Goal: Task Accomplishment & Management: Complete application form

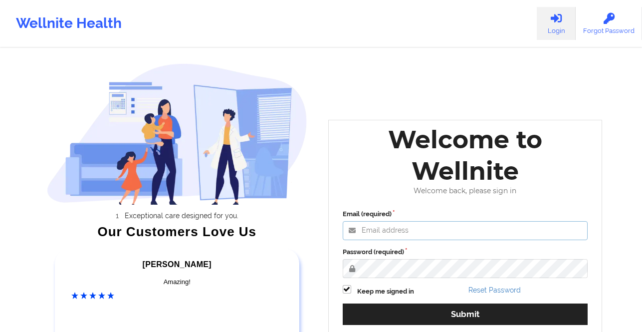
click at [391, 232] on input "Email (required)" at bounding box center [465, 230] width 245 height 19
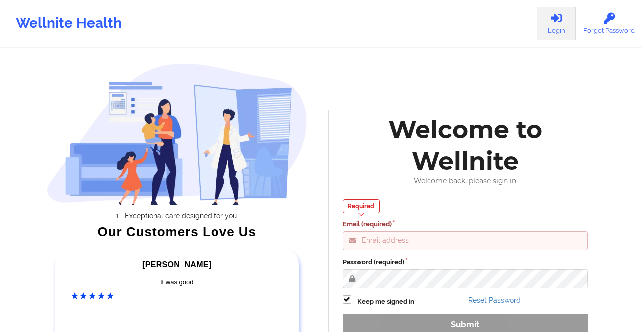
type input "[PERSON_NAME][EMAIL_ADDRESS][DOMAIN_NAME]"
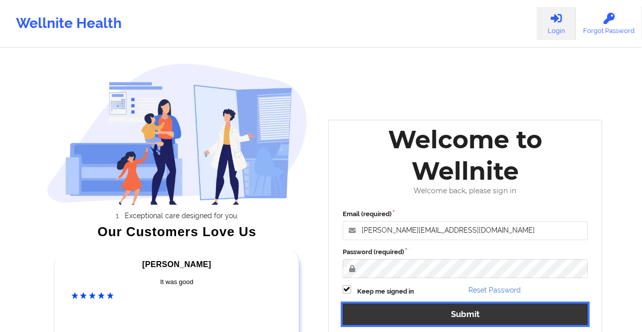
click at [448, 319] on button "Submit" at bounding box center [465, 313] width 245 height 21
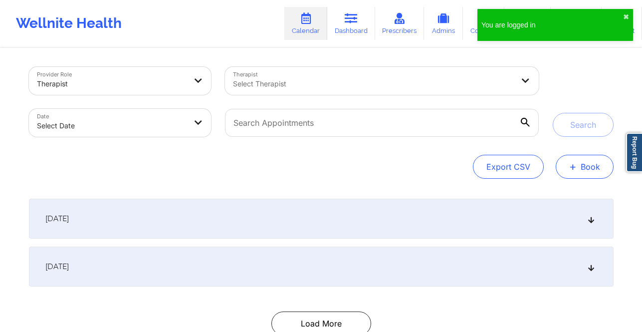
click at [581, 171] on button "+ Book" at bounding box center [585, 167] width 58 height 24
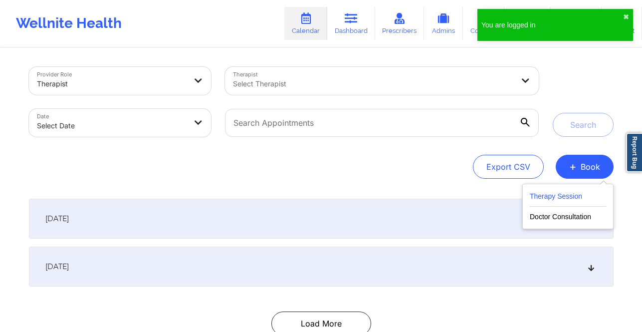
drag, startPoint x: 583, startPoint y: 188, endPoint x: 580, endPoint y: 192, distance: 5.4
click at [583, 188] on div "Therapy Session Doctor Consultation" at bounding box center [567, 206] width 91 height 45
click at [578, 195] on button "Therapy Session" at bounding box center [568, 198] width 76 height 16
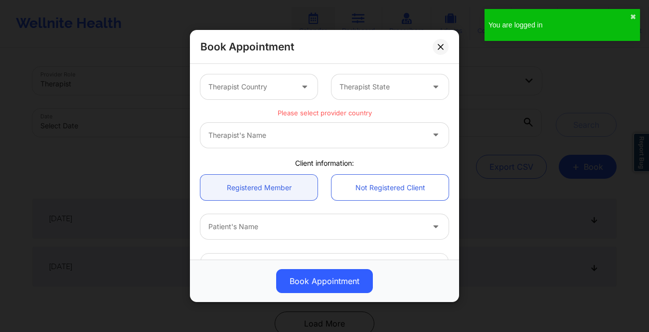
click at [287, 84] on div at bounding box center [250, 87] width 84 height 12
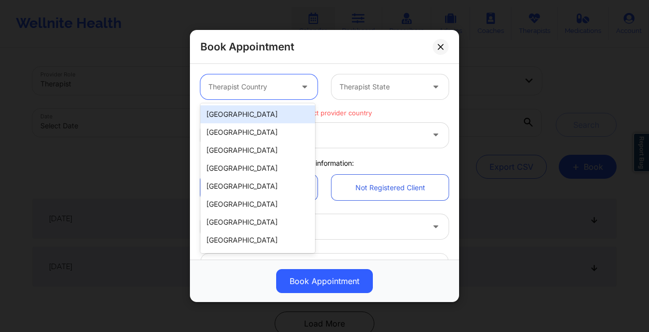
drag, startPoint x: 280, startPoint y: 106, endPoint x: 296, endPoint y: 109, distance: 16.2
click at [280, 106] on div "[GEOGRAPHIC_DATA]" at bounding box center [257, 114] width 115 height 18
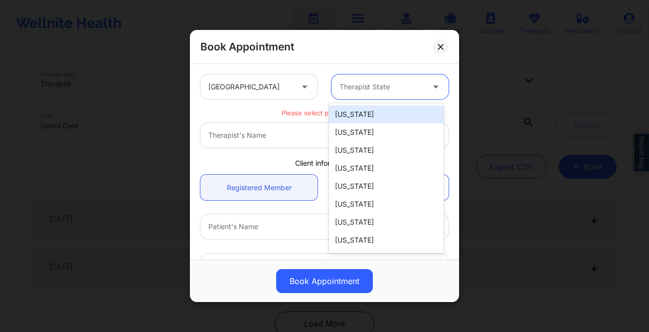
click at [394, 98] on div "Therapist State" at bounding box center [378, 86] width 93 height 25
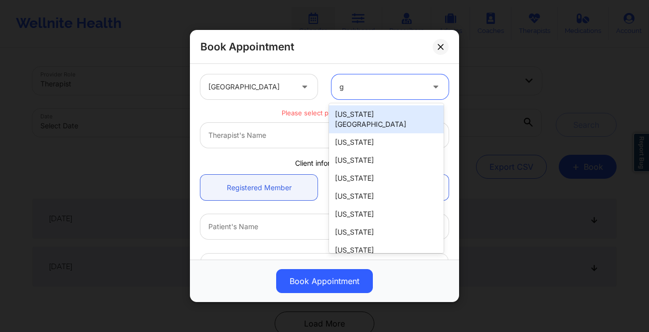
type input "ge"
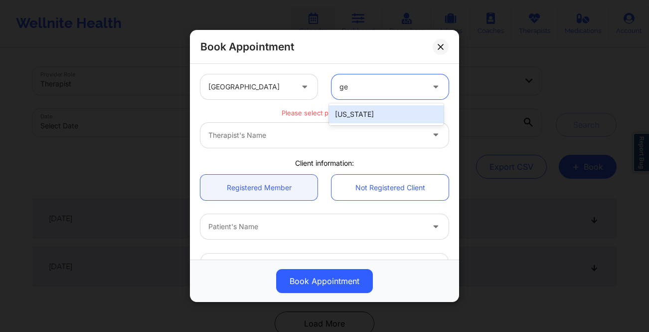
click at [368, 116] on div "[US_STATE]" at bounding box center [386, 114] width 115 height 18
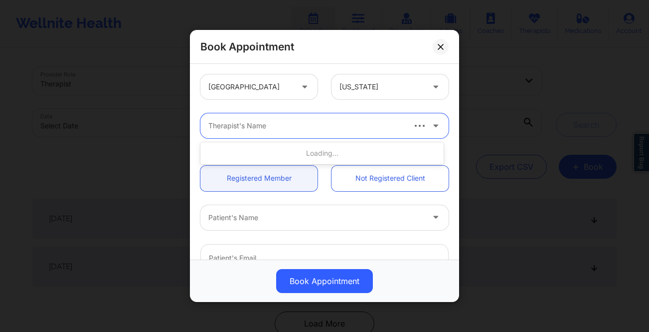
click at [268, 125] on div at bounding box center [305, 126] width 195 height 12
type input "[PERSON_NAME]"
click at [355, 125] on div at bounding box center [305, 126] width 195 height 12
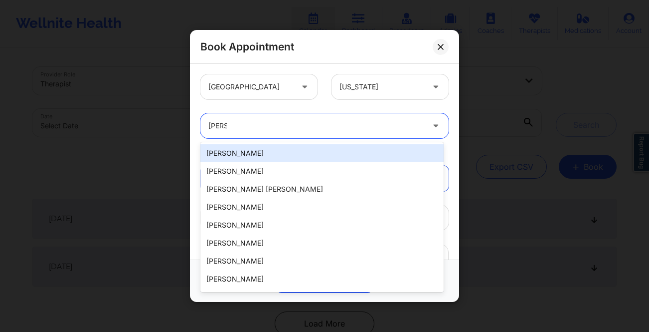
type input "[PERSON_NAME]"
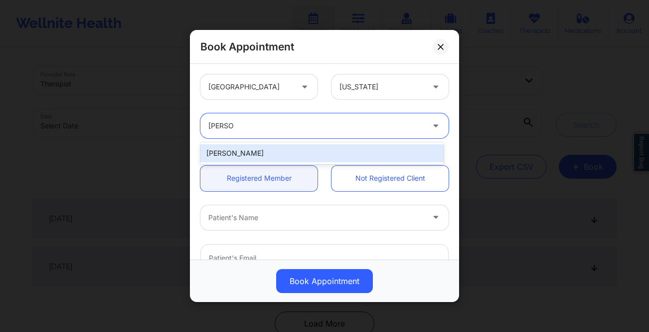
click at [315, 151] on div "[PERSON_NAME]" at bounding box center [321, 153] width 243 height 18
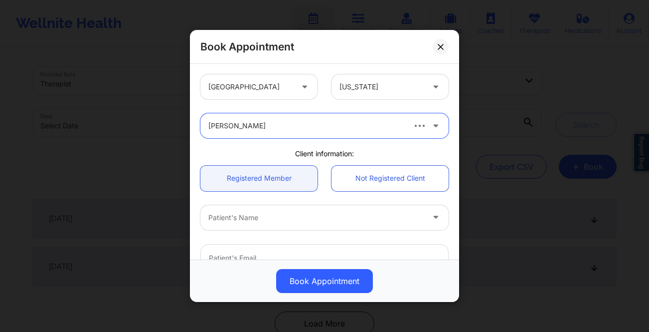
click at [261, 218] on div at bounding box center [315, 217] width 215 height 12
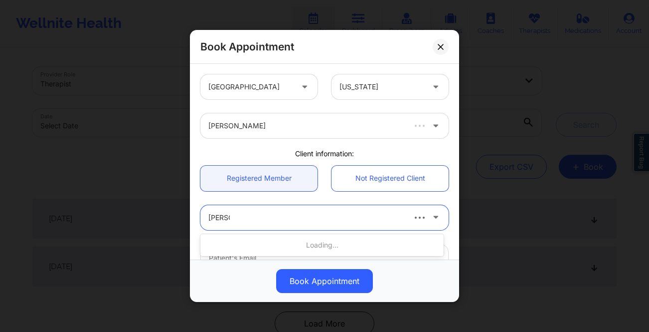
type input "[PERSON_NAME]"
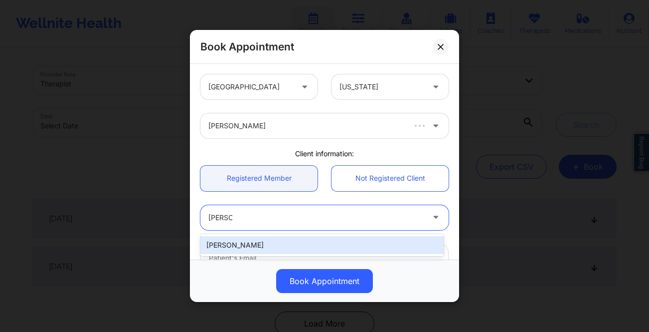
click at [242, 243] on div "[PERSON_NAME]" at bounding box center [321, 245] width 243 height 18
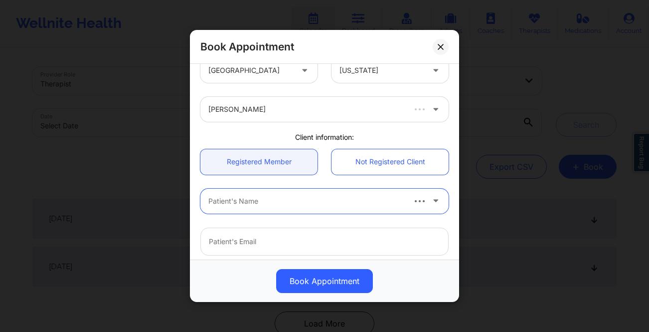
scroll to position [64, 0]
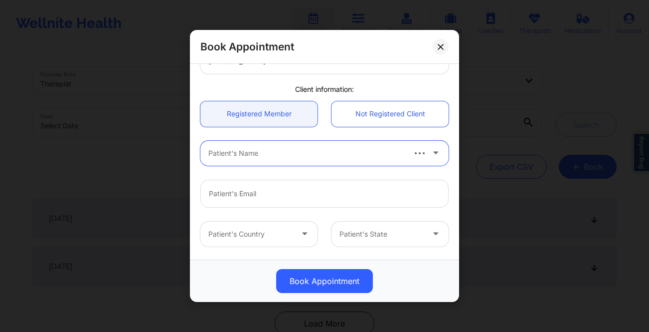
click at [308, 151] on div at bounding box center [305, 153] width 195 height 12
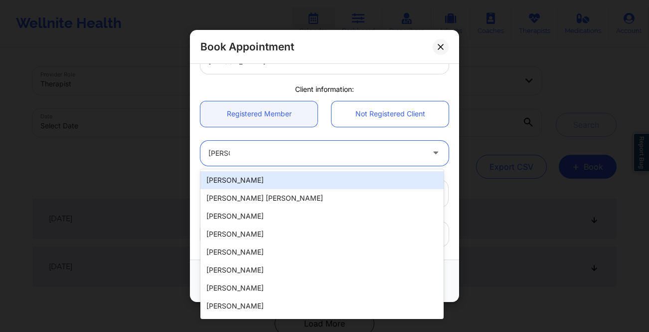
type input "[PERSON_NAME]"
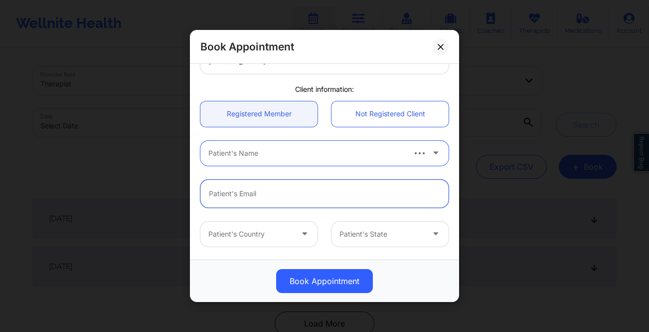
click at [293, 201] on input "email" at bounding box center [324, 194] width 248 height 28
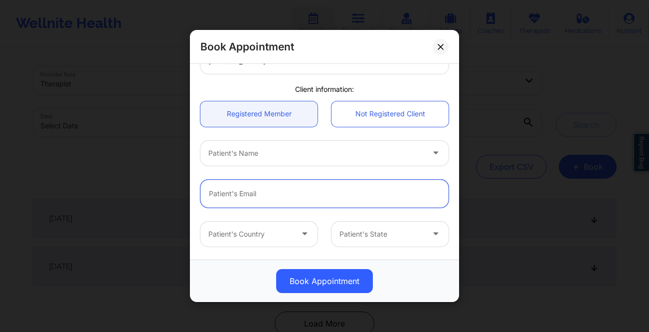
paste input "[EMAIL_ADDRESS][DOMAIN_NAME]"
type input "[EMAIL_ADDRESS][DOMAIN_NAME]"
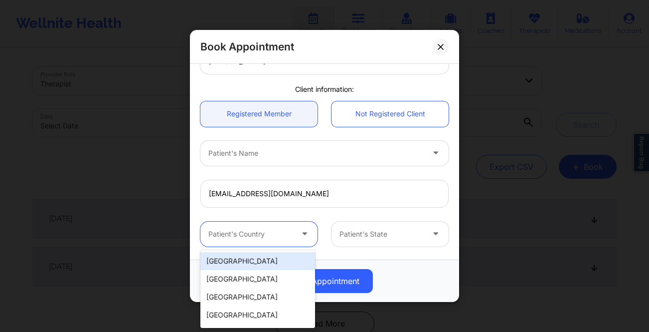
click at [274, 233] on div at bounding box center [250, 234] width 84 height 12
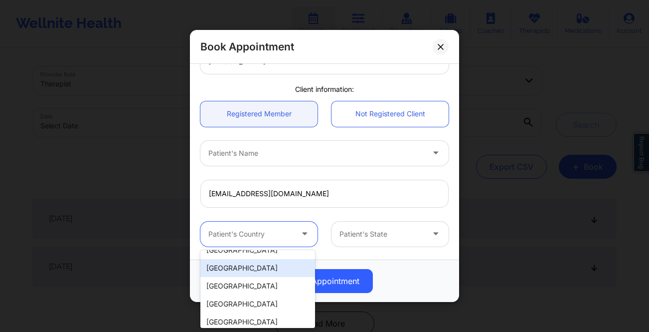
scroll to position [0, 0]
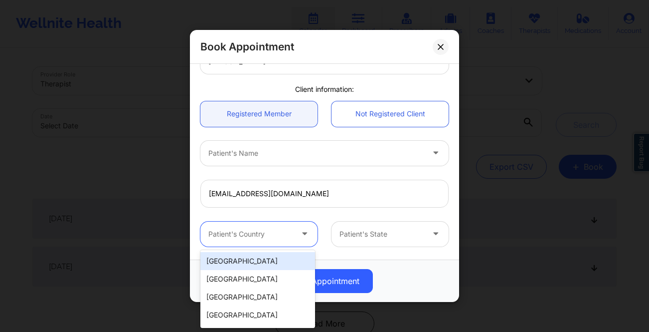
click at [264, 259] on div "[GEOGRAPHIC_DATA]" at bounding box center [257, 261] width 115 height 18
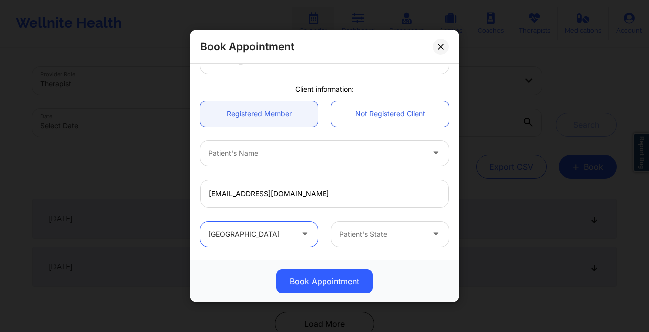
click at [414, 226] on div "Patient's State" at bounding box center [378, 233] width 93 height 25
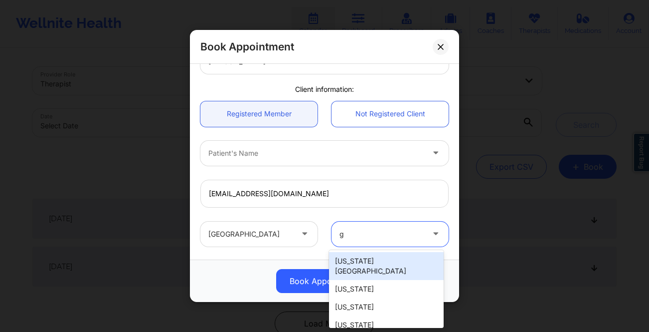
type input "ge"
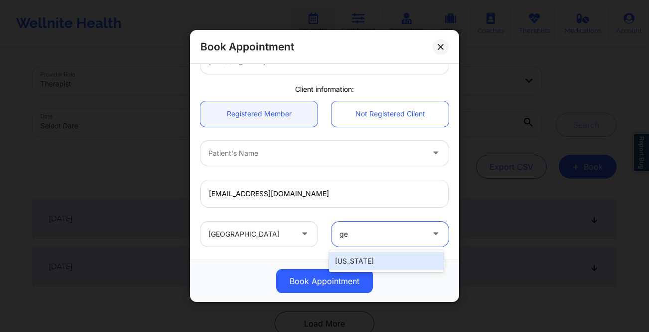
click at [381, 260] on div "[US_STATE]" at bounding box center [386, 261] width 115 height 18
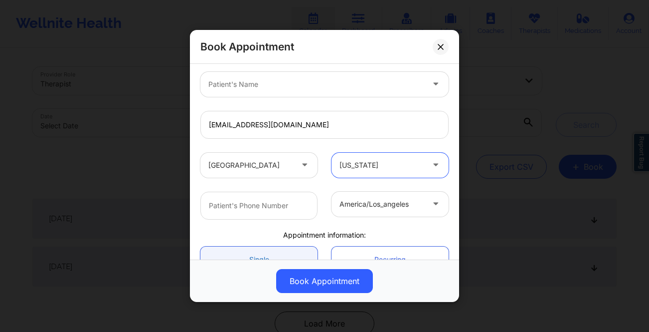
scroll to position [211, 0]
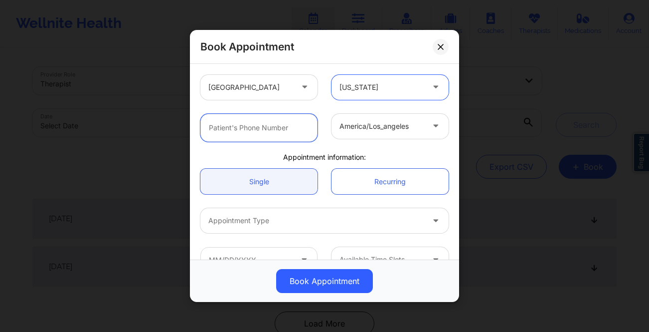
click at [281, 119] on input "text" at bounding box center [258, 128] width 117 height 28
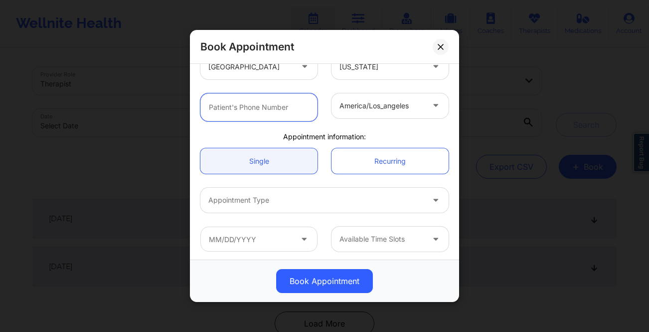
scroll to position [234, 0]
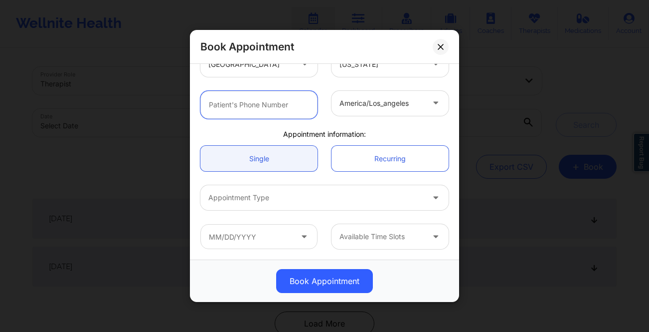
paste input "[PHONE_NUMBER]"
click at [367, 105] on div at bounding box center [382, 103] width 84 height 12
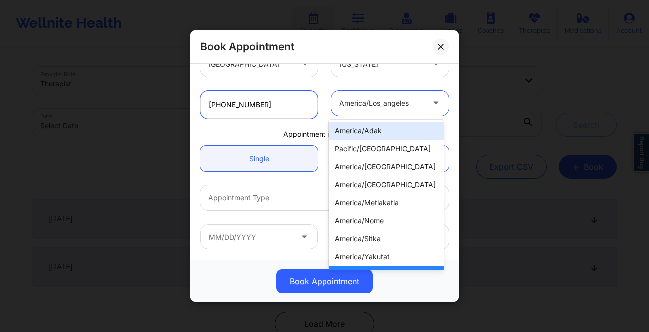
click at [242, 105] on input "[PHONE_NUMBER]" at bounding box center [258, 105] width 117 height 28
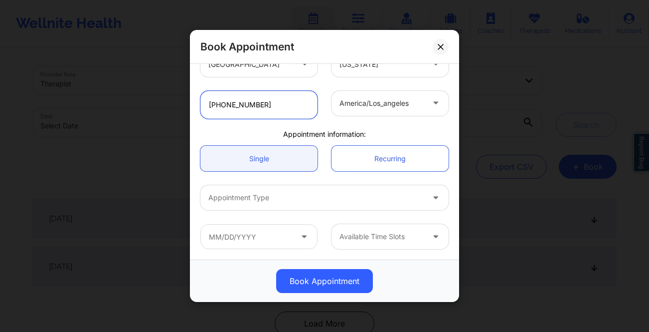
click at [247, 105] on input "[PHONE_NUMBER]" at bounding box center [258, 105] width 117 height 28
click at [232, 106] on input "[PHONE_NUMBER]" at bounding box center [258, 105] width 117 height 28
type input "[PHONE_NUMBER]"
click at [373, 110] on div "america/los_angeles" at bounding box center [382, 103] width 84 height 25
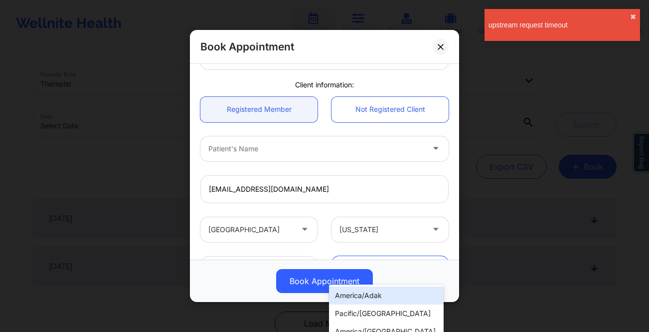
scroll to position [157, 0]
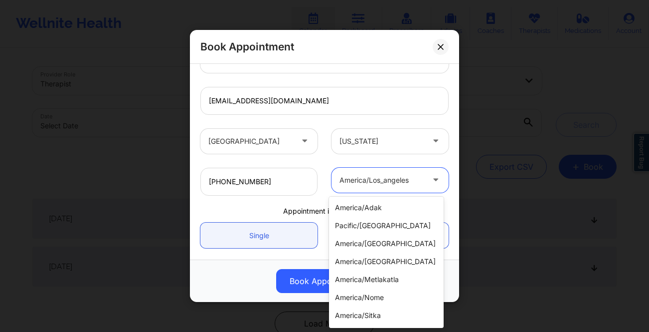
click at [393, 176] on div at bounding box center [382, 180] width 84 height 12
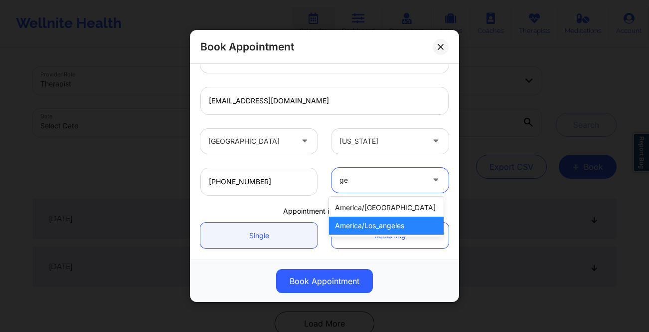
type input "g"
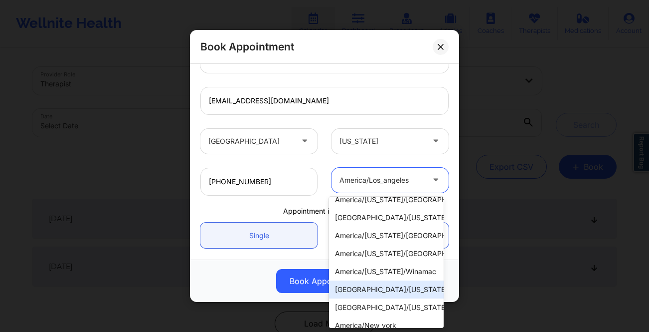
scroll to position [398, 0]
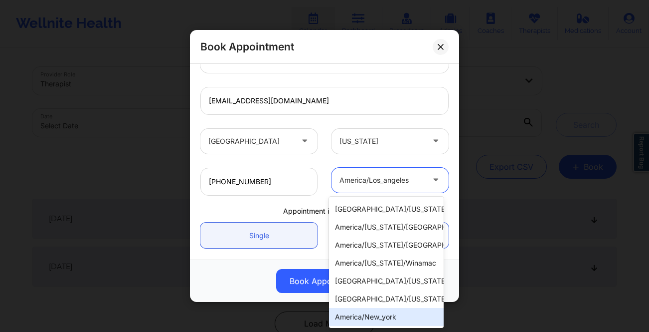
click at [381, 312] on div "america/new_york" at bounding box center [386, 317] width 115 height 18
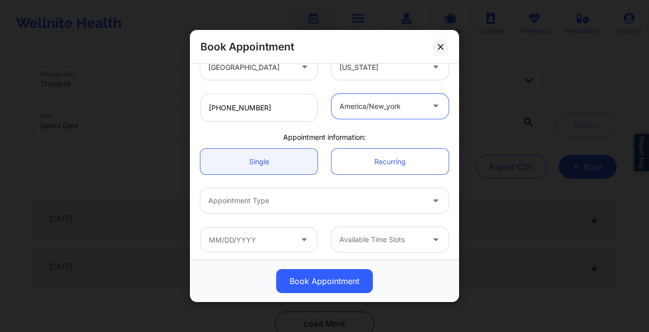
scroll to position [234, 0]
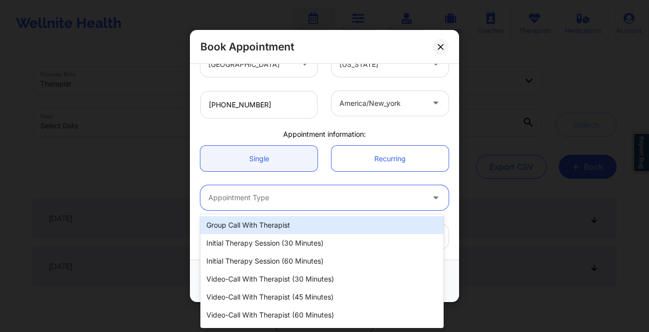
click at [297, 191] on div "Appointment Type" at bounding box center [312, 197] width 224 height 25
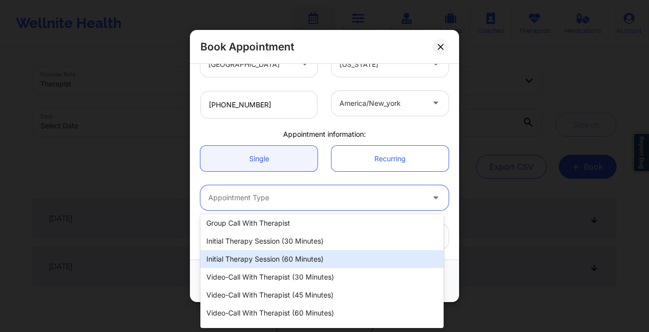
scroll to position [16, 0]
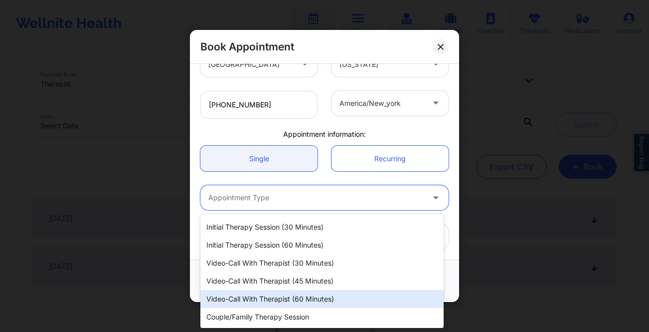
click at [337, 294] on div "Video-Call with Therapist (60 minutes)" at bounding box center [321, 299] width 243 height 18
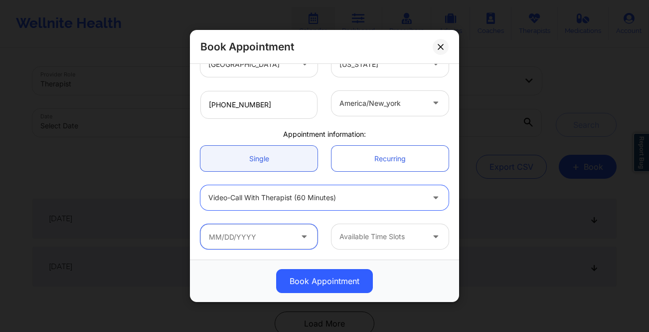
click at [254, 231] on input "text" at bounding box center [258, 236] width 117 height 25
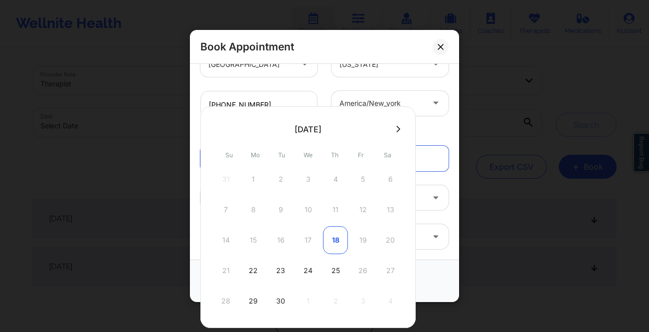
click at [335, 241] on div "18" at bounding box center [335, 240] width 25 height 28
type input "[DATE]"
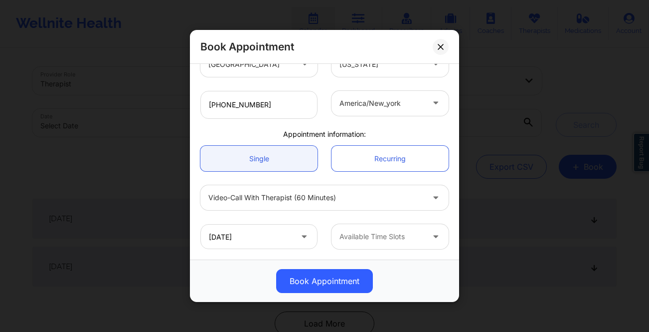
click at [408, 237] on div at bounding box center [382, 236] width 84 height 12
click at [385, 238] on div at bounding box center [382, 236] width 84 height 12
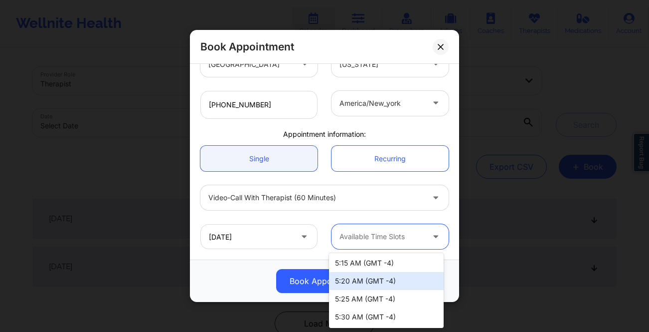
scroll to position [0, 0]
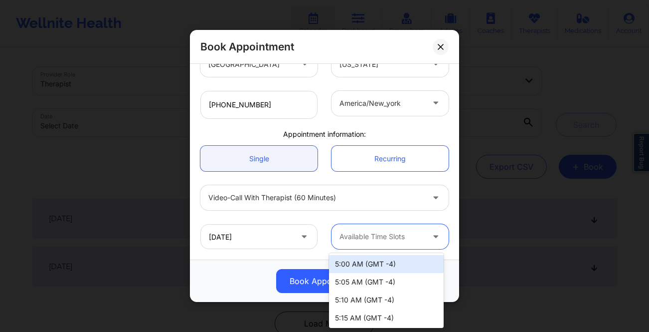
click at [359, 264] on div "5:00 AM (GMT -4)" at bounding box center [386, 264] width 115 height 18
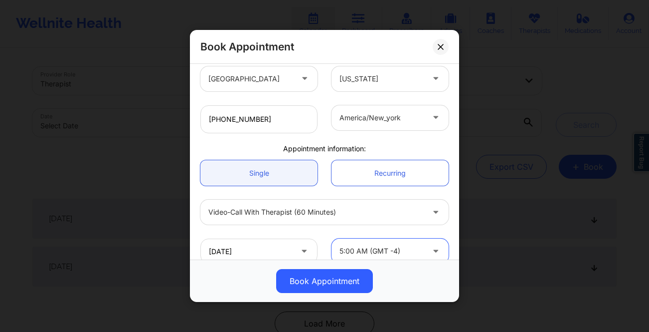
scroll to position [234, 0]
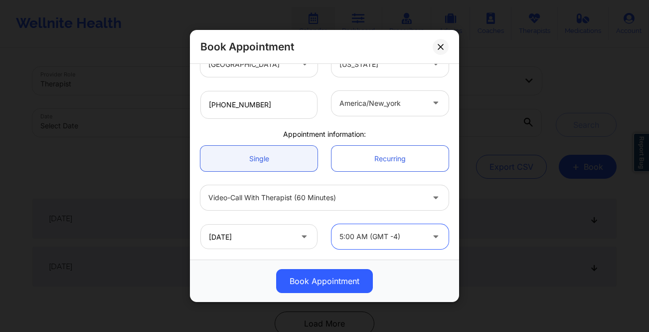
click at [374, 234] on div at bounding box center [382, 236] width 84 height 12
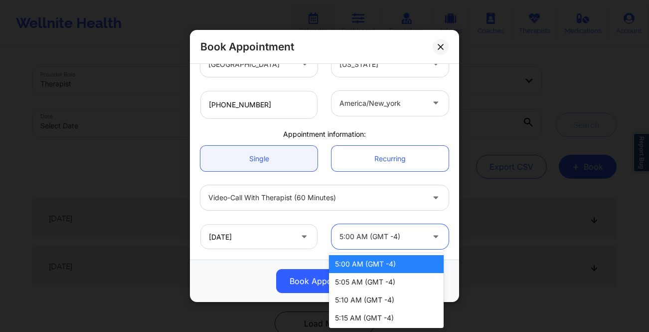
scroll to position [55, 0]
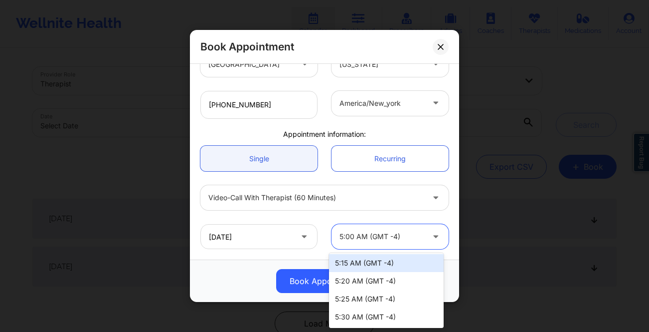
click at [385, 237] on div at bounding box center [382, 236] width 84 height 12
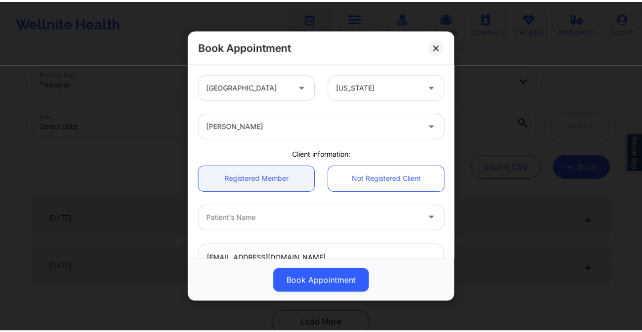
scroll to position [18, 0]
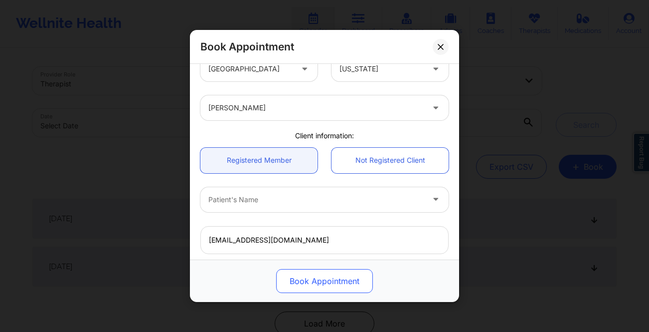
click at [311, 284] on button "Book Appointment" at bounding box center [324, 281] width 97 height 24
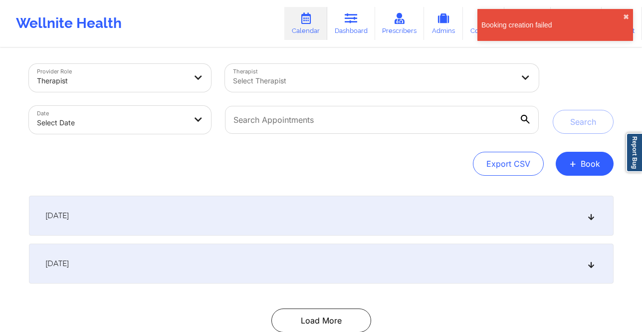
scroll to position [0, 0]
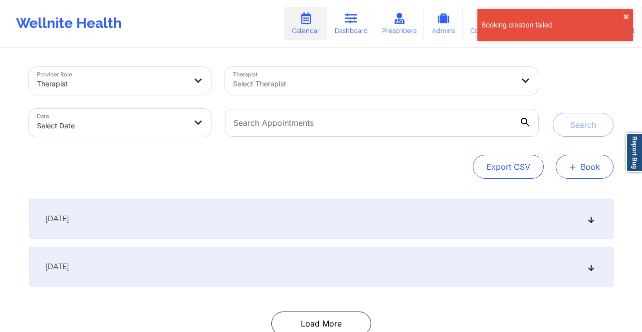
click at [599, 169] on button "+ Book" at bounding box center [585, 167] width 58 height 24
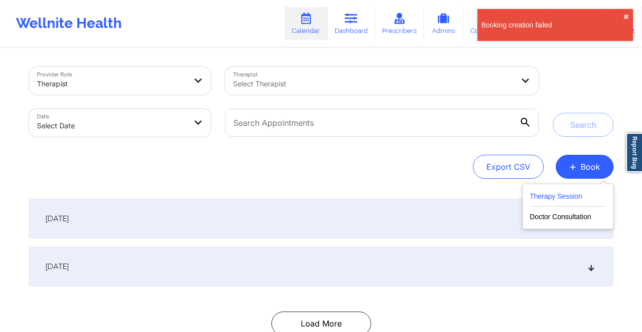
click at [582, 199] on button "Therapy Session" at bounding box center [568, 198] width 76 height 16
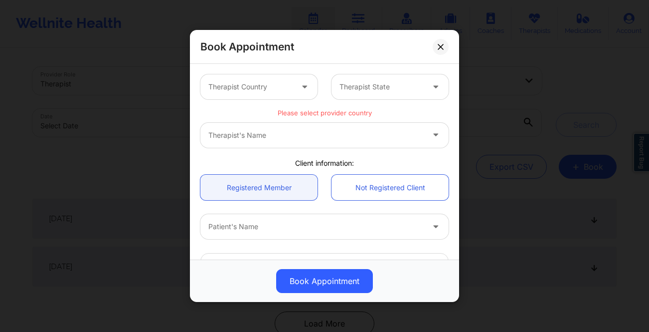
click at [252, 97] on div "Therapist Country" at bounding box center [246, 86] width 93 height 25
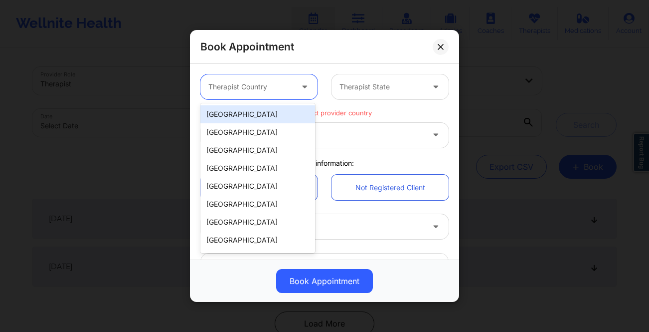
click at [258, 116] on div "[GEOGRAPHIC_DATA]" at bounding box center [257, 114] width 115 height 18
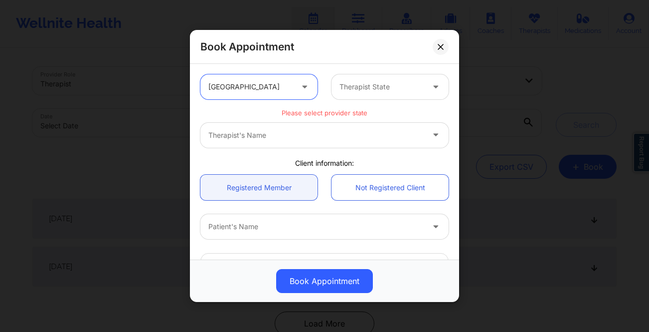
click at [350, 86] on div at bounding box center [382, 87] width 84 height 12
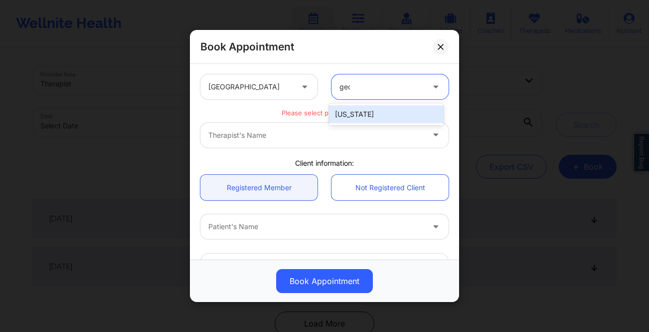
type input "geor"
click at [357, 105] on div "[US_STATE]" at bounding box center [386, 114] width 115 height 18
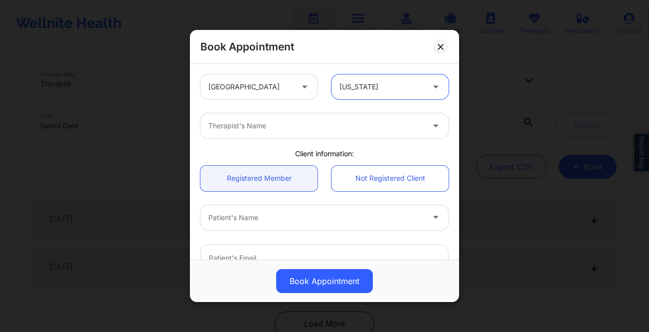
click at [326, 126] on div at bounding box center [315, 126] width 215 height 12
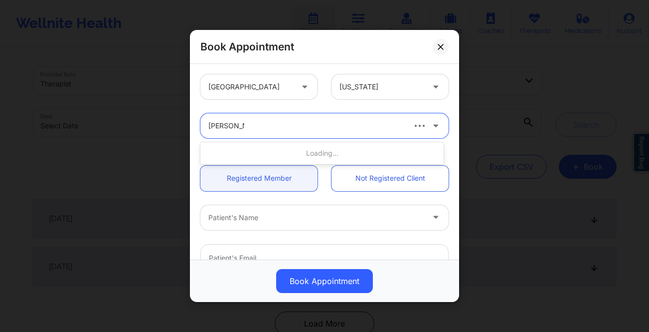
type input "[PERSON_NAME]"
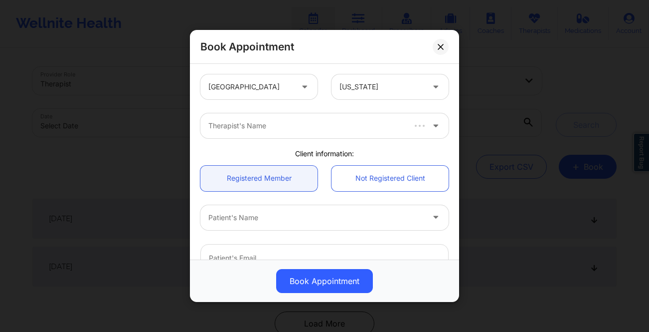
click at [446, 46] on button at bounding box center [441, 47] width 16 height 16
